Goal: Task Accomplishment & Management: Use online tool/utility

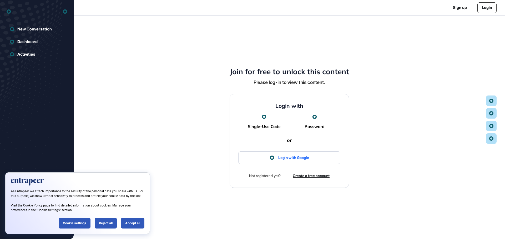
scroll to position [0, 0]
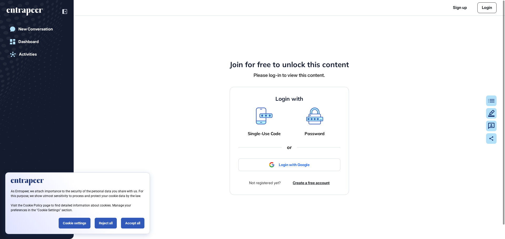
click at [314, 123] on icon at bounding box center [314, 116] width 17 height 17
click at [263, 118] on icon at bounding box center [264, 116] width 17 height 17
click at [129, 224] on div "Accept all" at bounding box center [132, 223] width 23 height 11
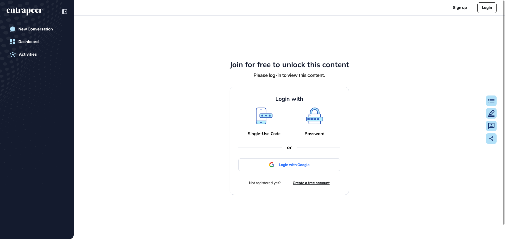
click at [315, 120] on icon at bounding box center [314, 115] width 15 height 12
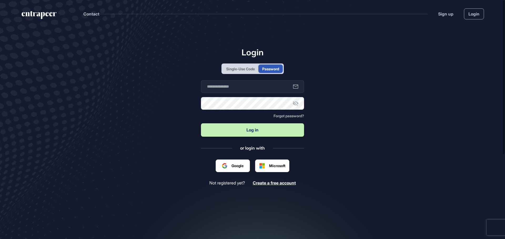
click at [315, 121] on main "Login Single-Use Code Password Business email Password Forgot password? Log in …" at bounding box center [252, 140] width 505 height 224
click at [245, 67] on div "Single-Use Code" at bounding box center [240, 69] width 29 height 6
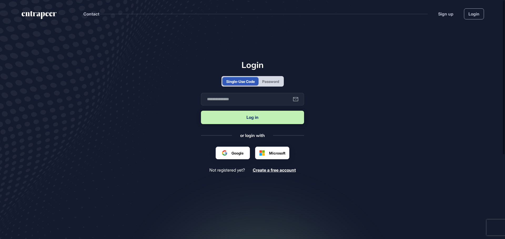
click at [268, 80] on div "Password" at bounding box center [270, 82] width 17 height 6
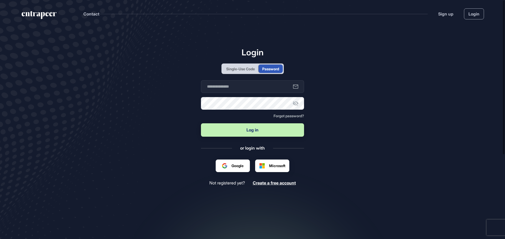
click at [248, 67] on div "Single-Use Code" at bounding box center [240, 69] width 29 height 6
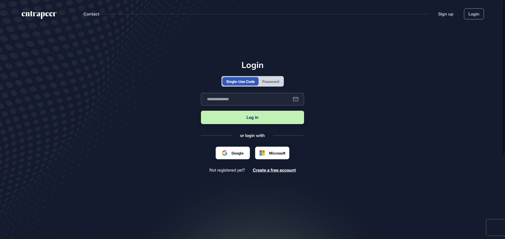
click at [243, 97] on input "text" at bounding box center [252, 99] width 103 height 13
paste input "**********"
type input "**********"
